Goal: Transaction & Acquisition: Purchase product/service

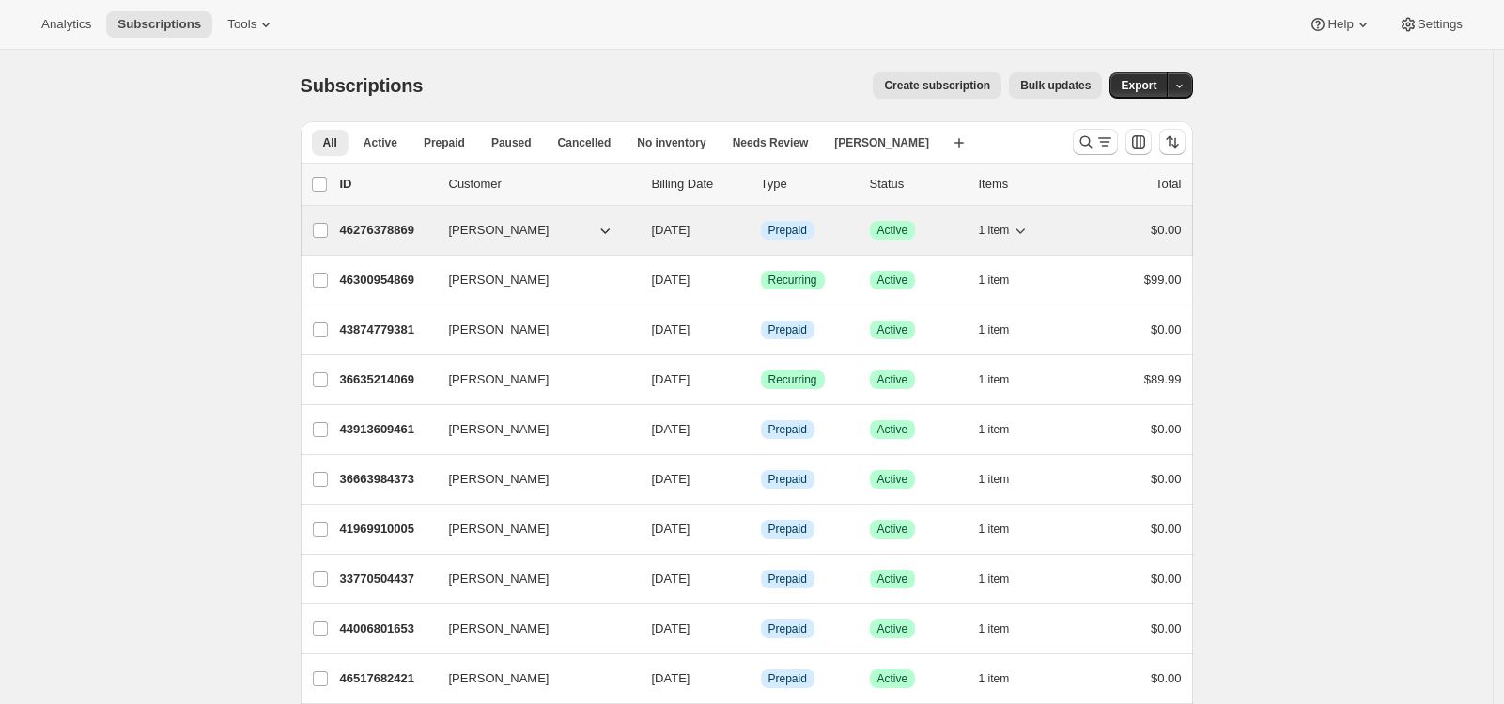
click at [371, 228] on p "46276378869" at bounding box center [387, 230] width 94 height 19
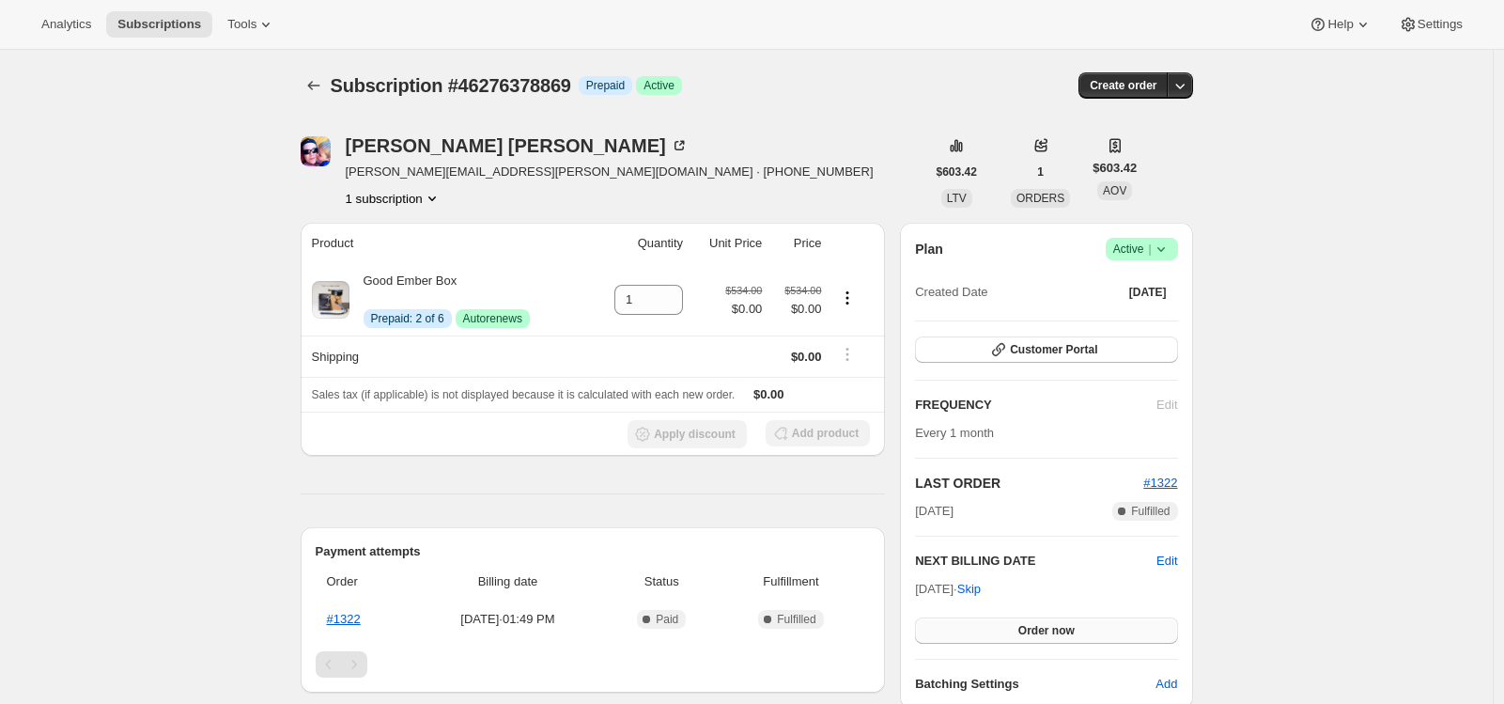
click at [1003, 626] on button "Order now" at bounding box center [1046, 630] width 262 height 26
click at [1004, 631] on button "Click to confirm" at bounding box center [1046, 630] width 262 height 26
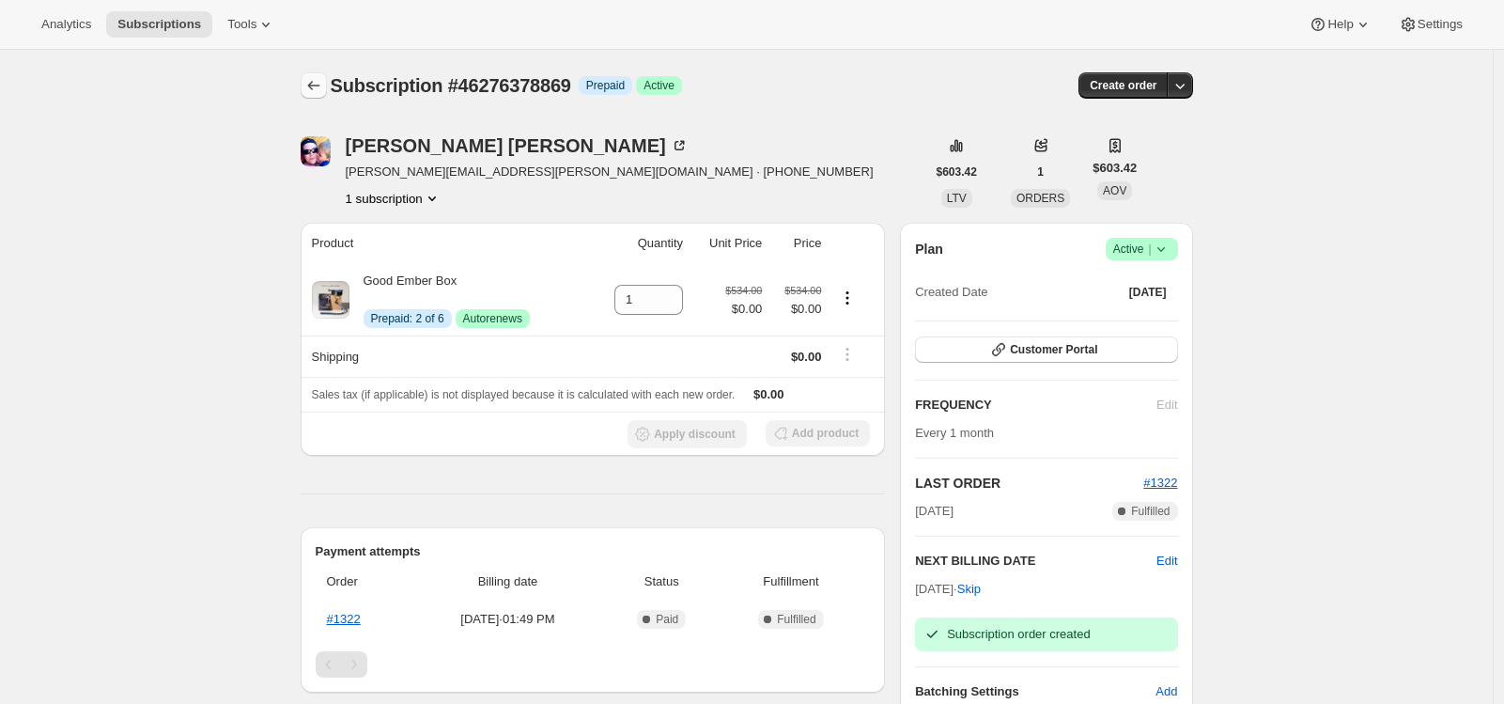
click at [312, 90] on icon "Subscriptions" at bounding box center [313, 85] width 19 height 19
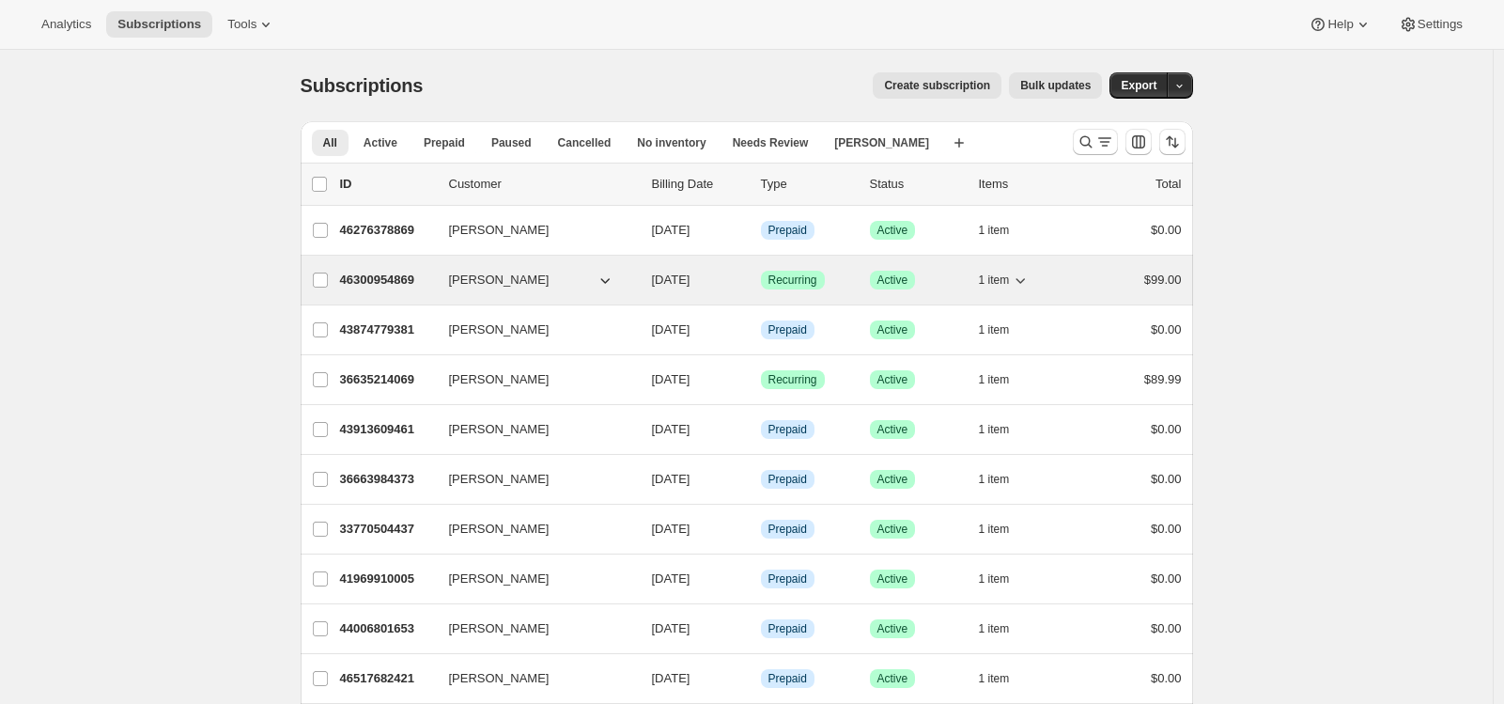
click at [380, 282] on p "46300954869" at bounding box center [387, 280] width 94 height 19
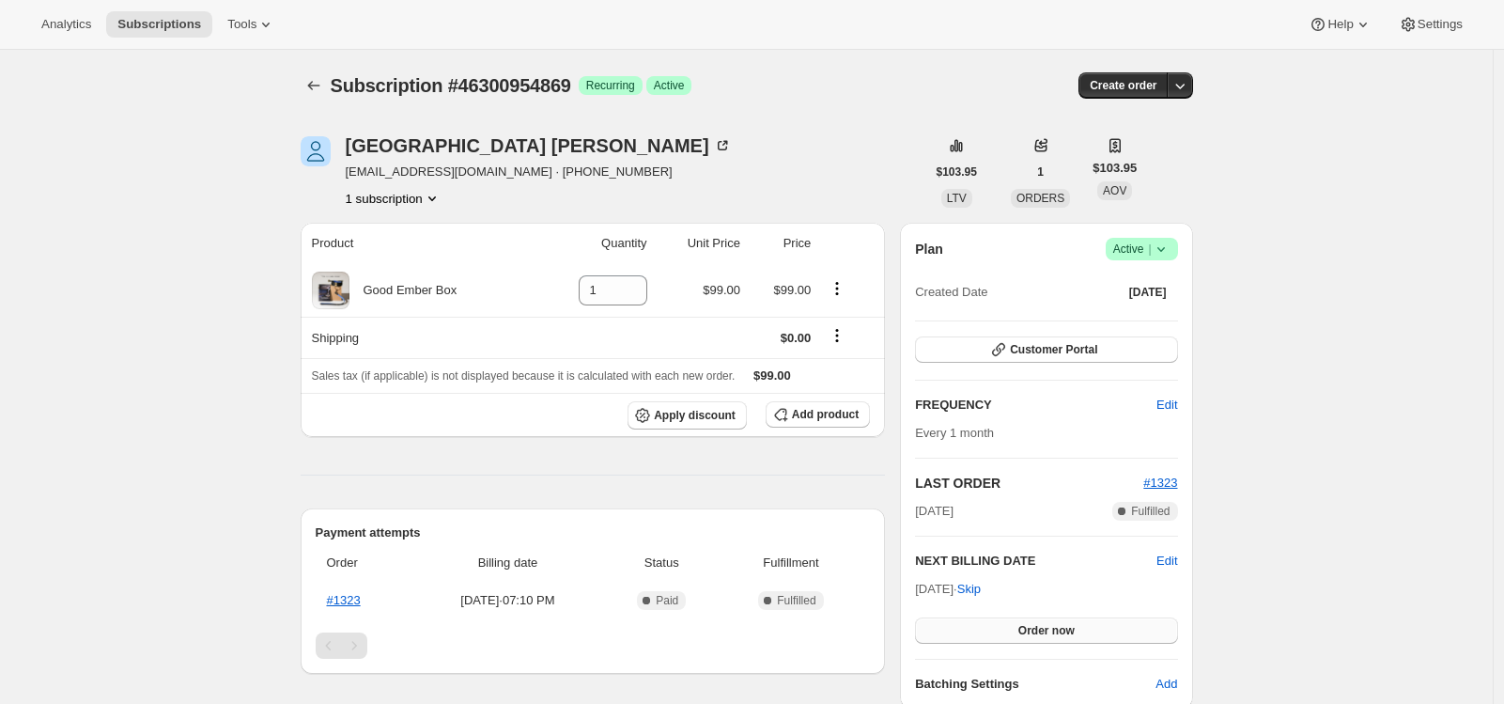
click at [1023, 629] on span "Order now" at bounding box center [1046, 630] width 56 height 15
click at [1023, 629] on span "Click to confirm" at bounding box center [1045, 630] width 85 height 15
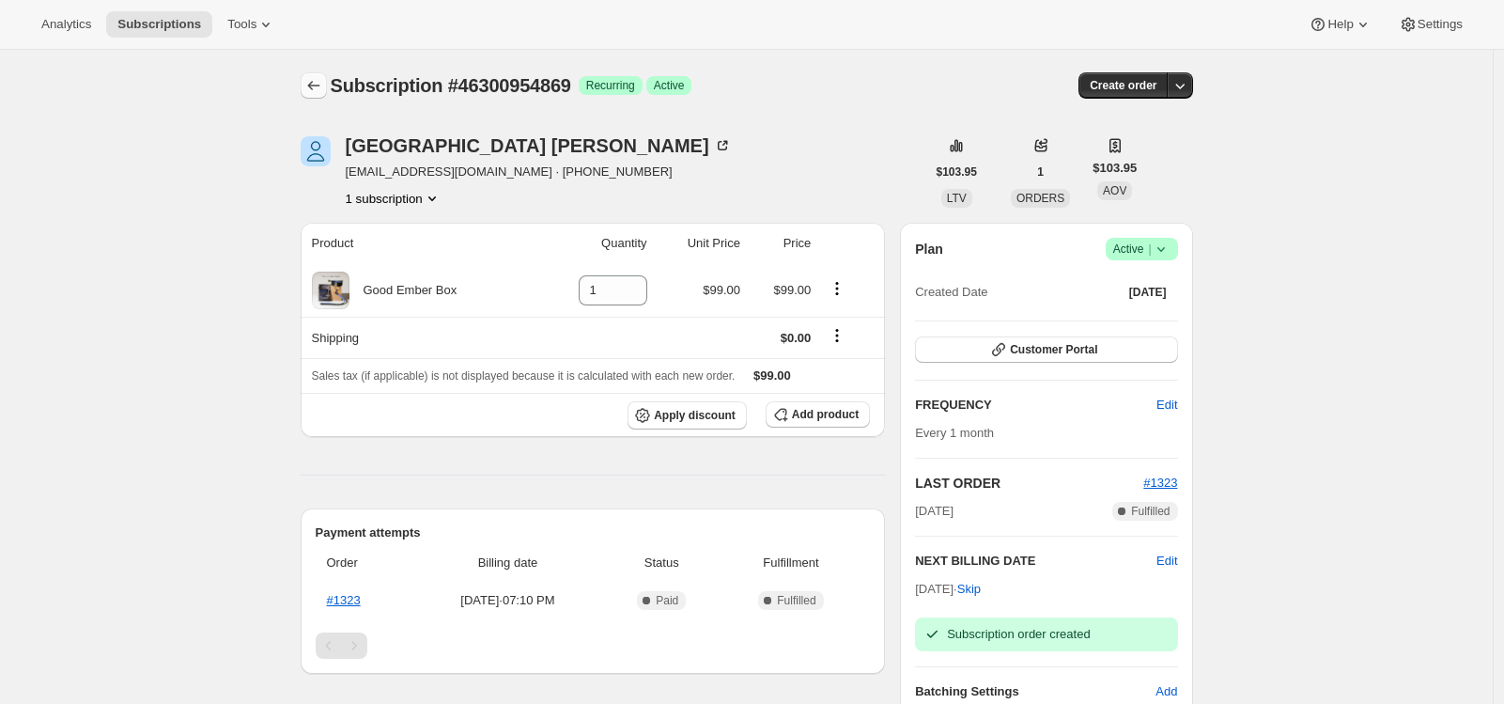
click at [315, 82] on icon "Subscriptions" at bounding box center [313, 85] width 19 height 19
